Goal: Navigation & Orientation: Find specific page/section

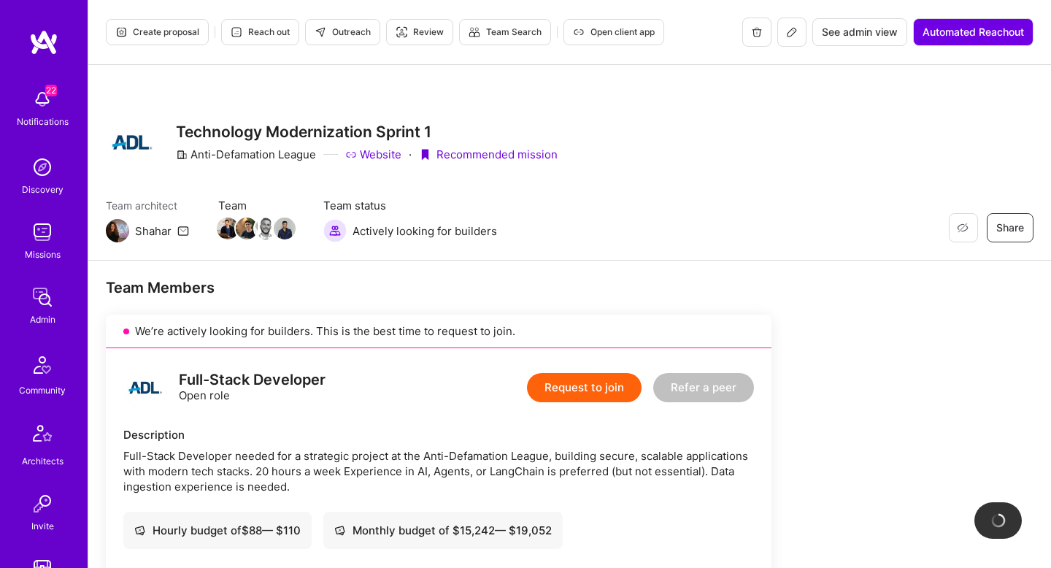
click at [794, 33] on icon at bounding box center [792, 32] width 12 height 12
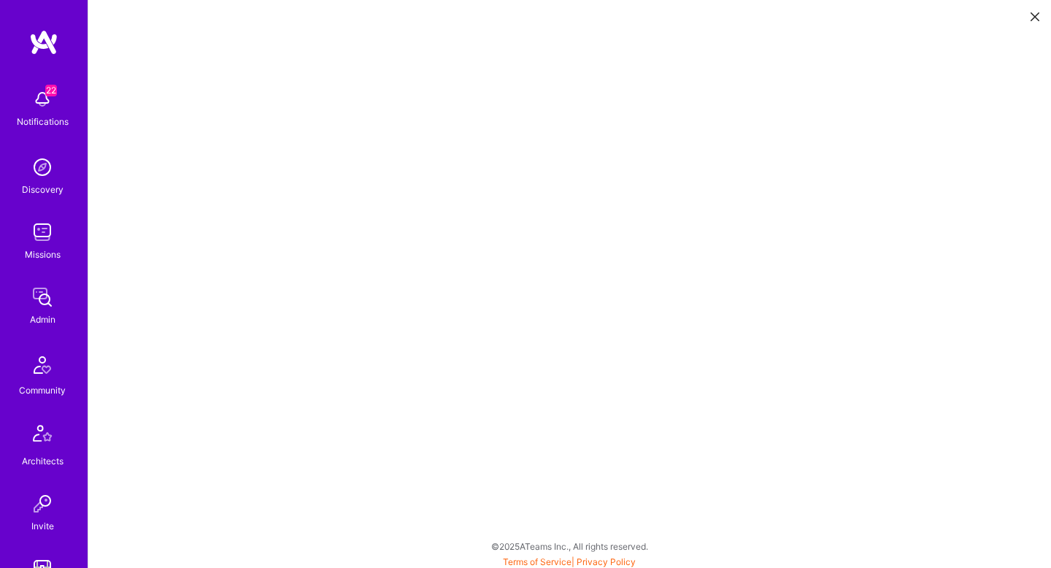
click at [1036, 15] on icon at bounding box center [1035, 16] width 9 height 9
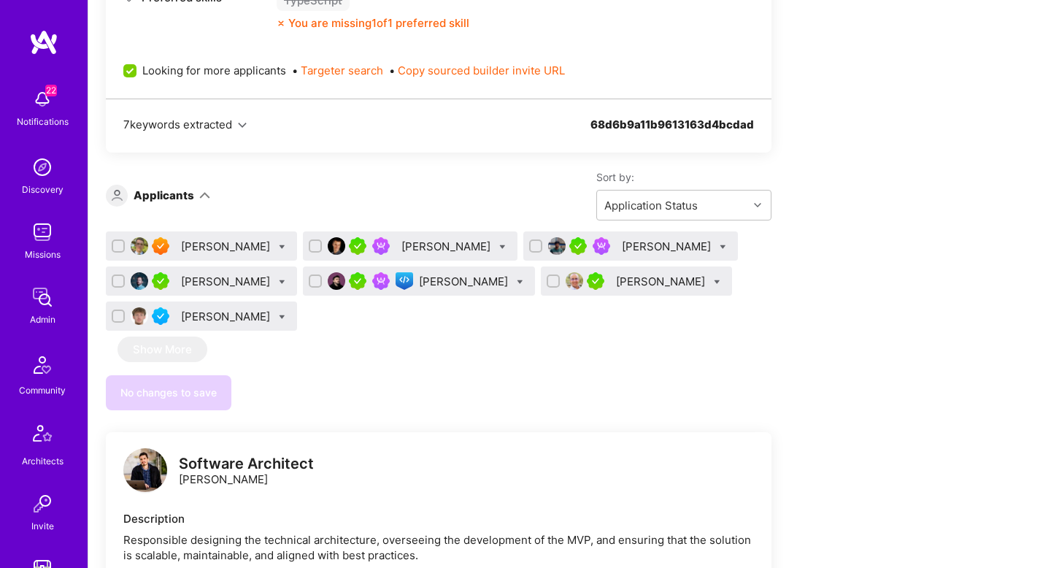
scroll to position [728, 0]
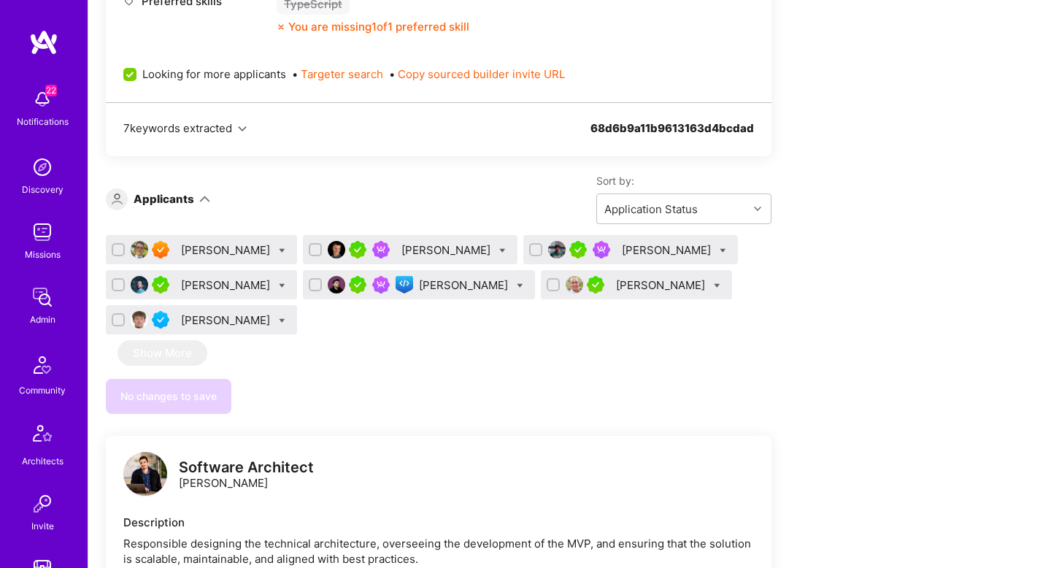
click at [222, 256] on div "[PERSON_NAME]" at bounding box center [227, 249] width 92 height 15
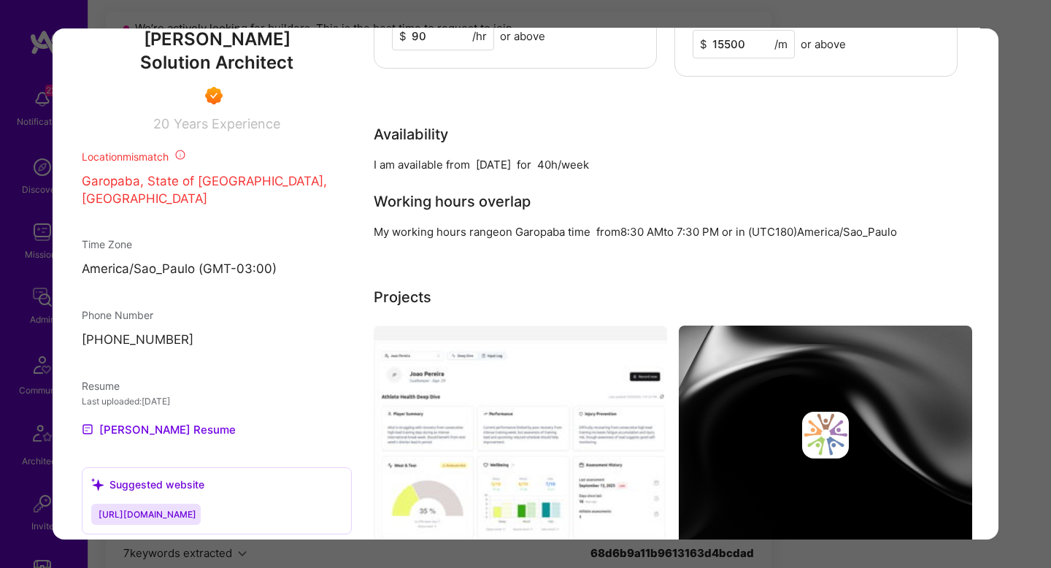
scroll to position [917, 0]
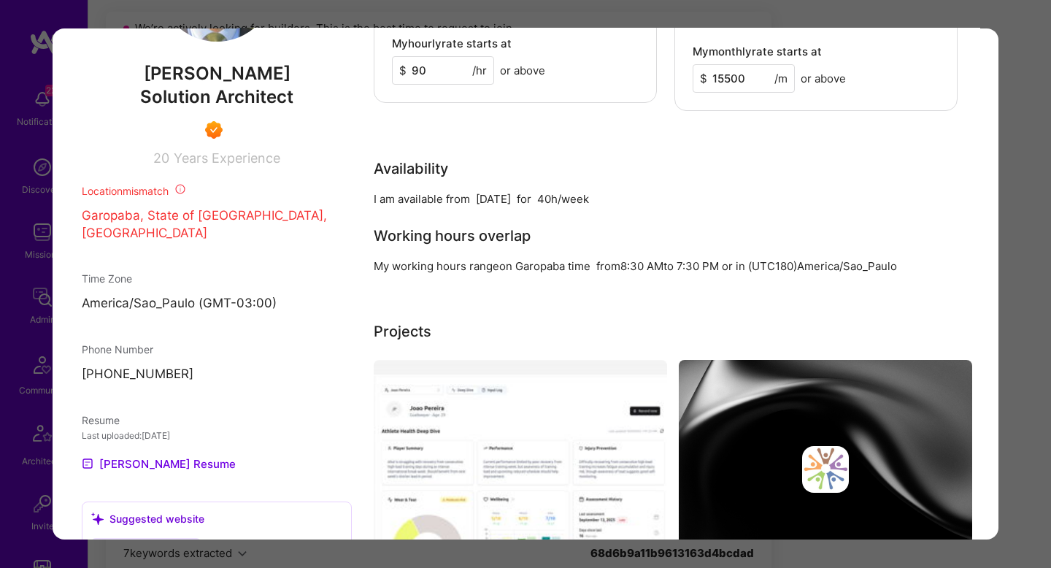
click at [1011, 180] on div "Application 1 of 7 Builder Missing Requirements Required Location See locations…" at bounding box center [525, 284] width 1051 height 568
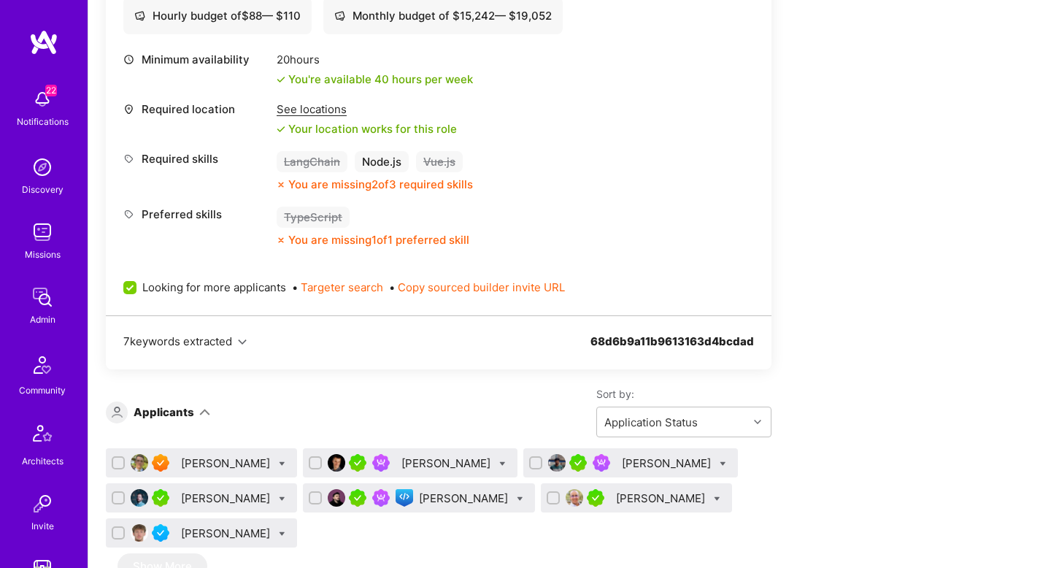
scroll to position [676, 0]
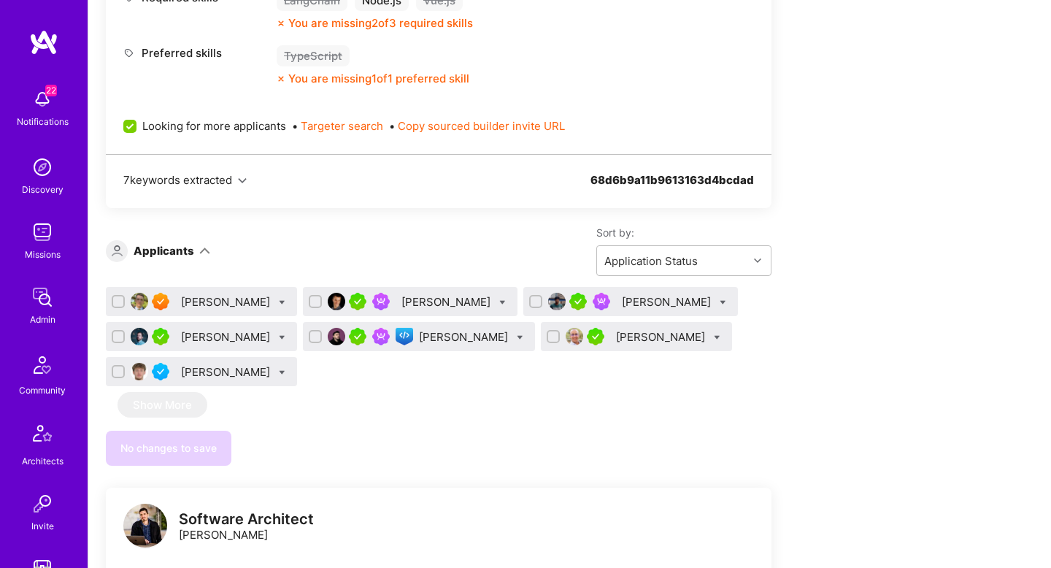
click at [622, 299] on div "[PERSON_NAME]" at bounding box center [668, 301] width 92 height 15
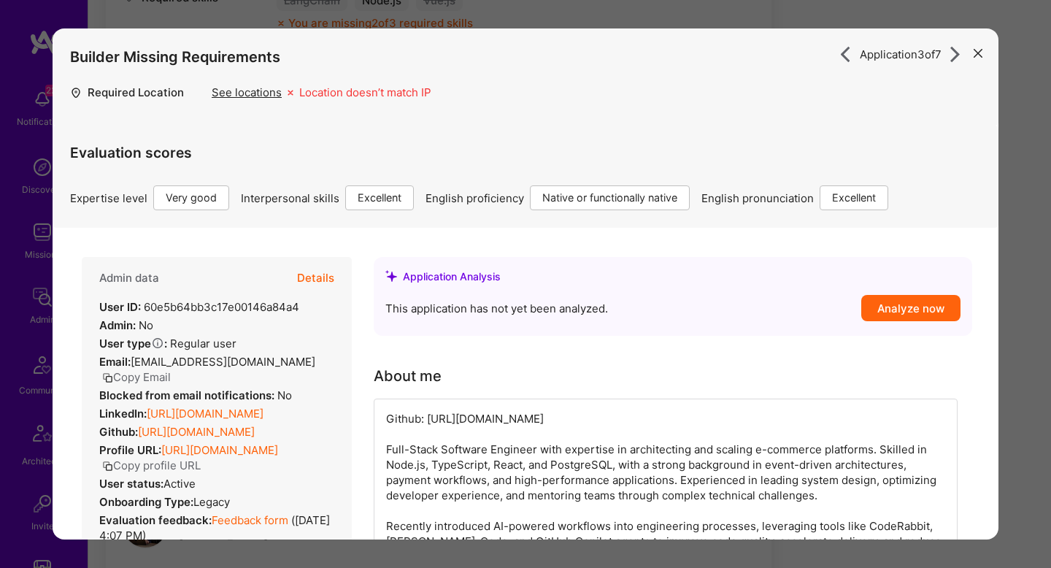
click at [1026, 164] on div "Application 3 of 7 Builder Missing Requirements Required Location See locations…" at bounding box center [525, 284] width 1051 height 568
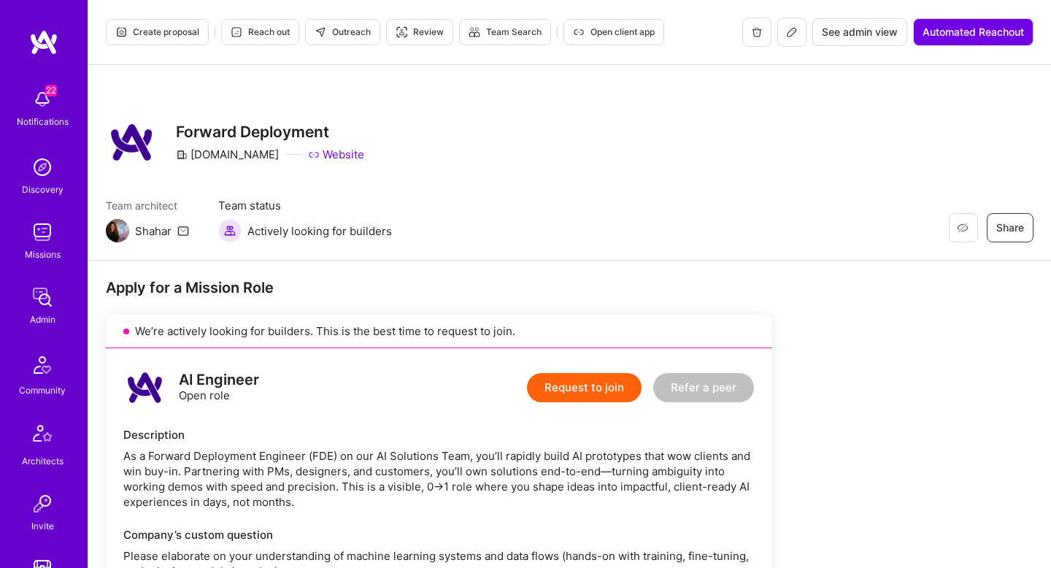
scroll to position [913, 0]
